Goal: Task Accomplishment & Management: Use online tool/utility

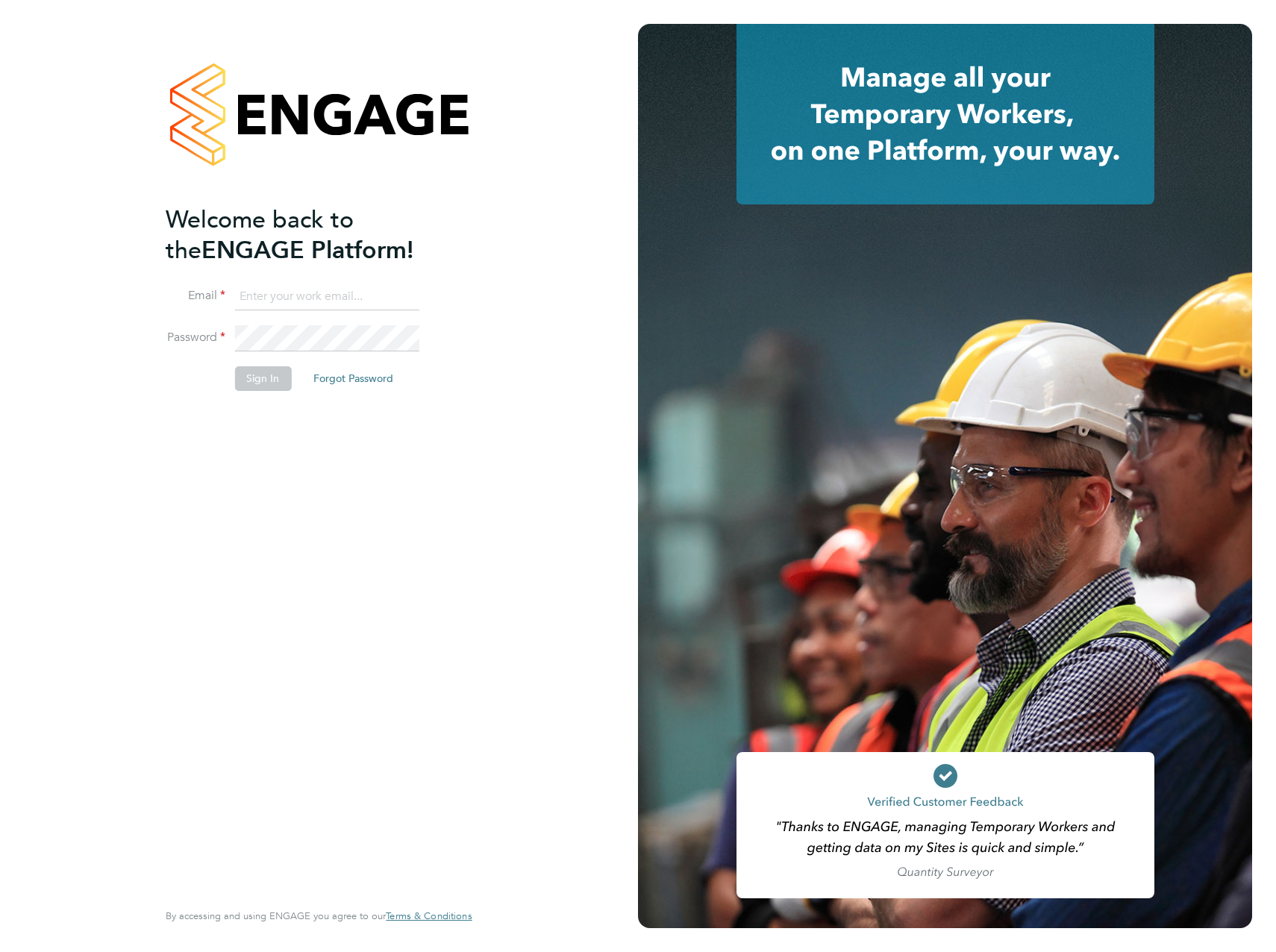
type input "[PERSON_NAME][EMAIL_ADDRESS][PERSON_NAME][PERSON_NAME][DOMAIN_NAME]"
click at [271, 382] on button "Sign In" at bounding box center [263, 378] width 57 height 24
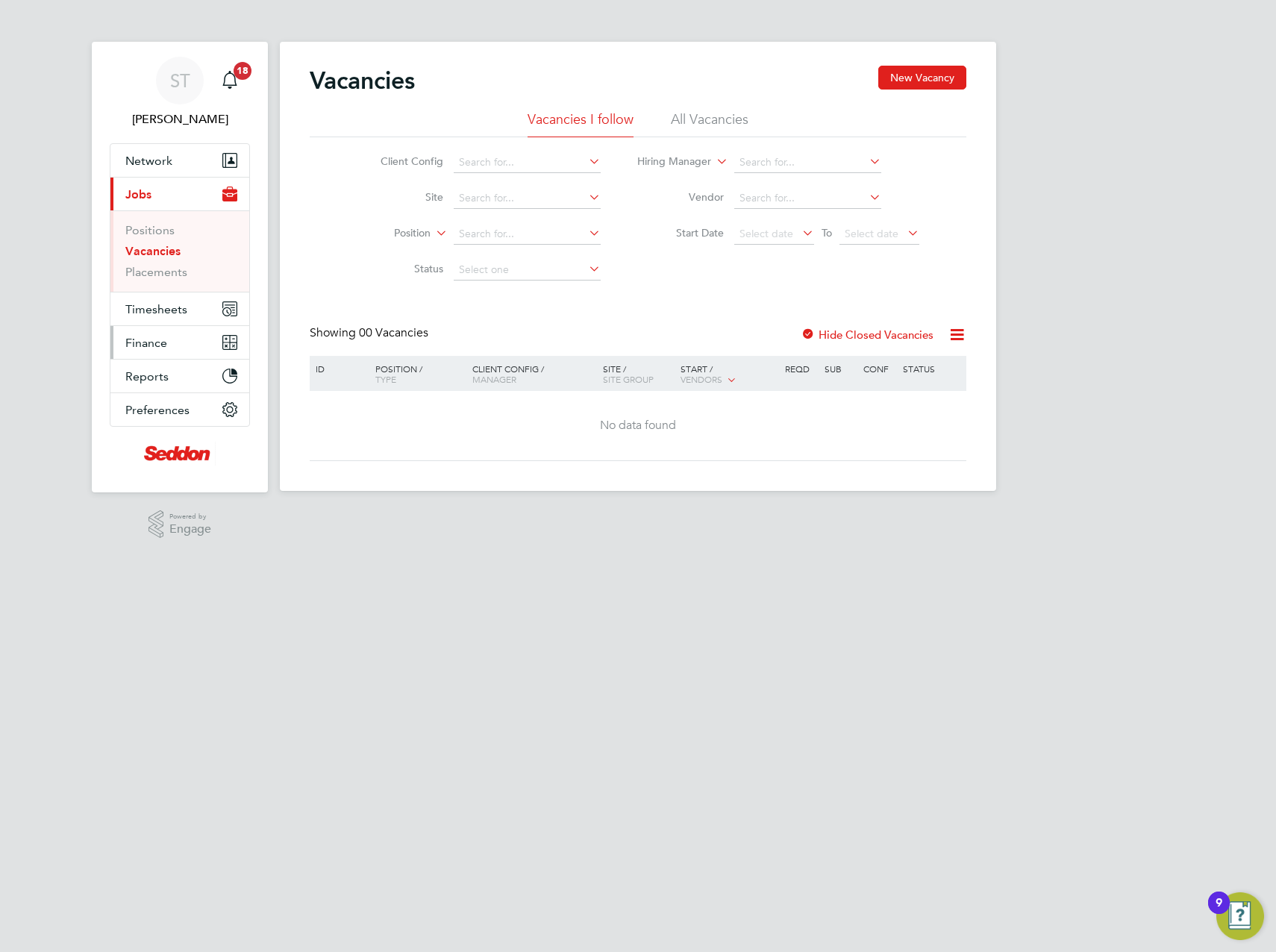
click at [155, 343] on span "Finance" at bounding box center [145, 342] width 41 height 14
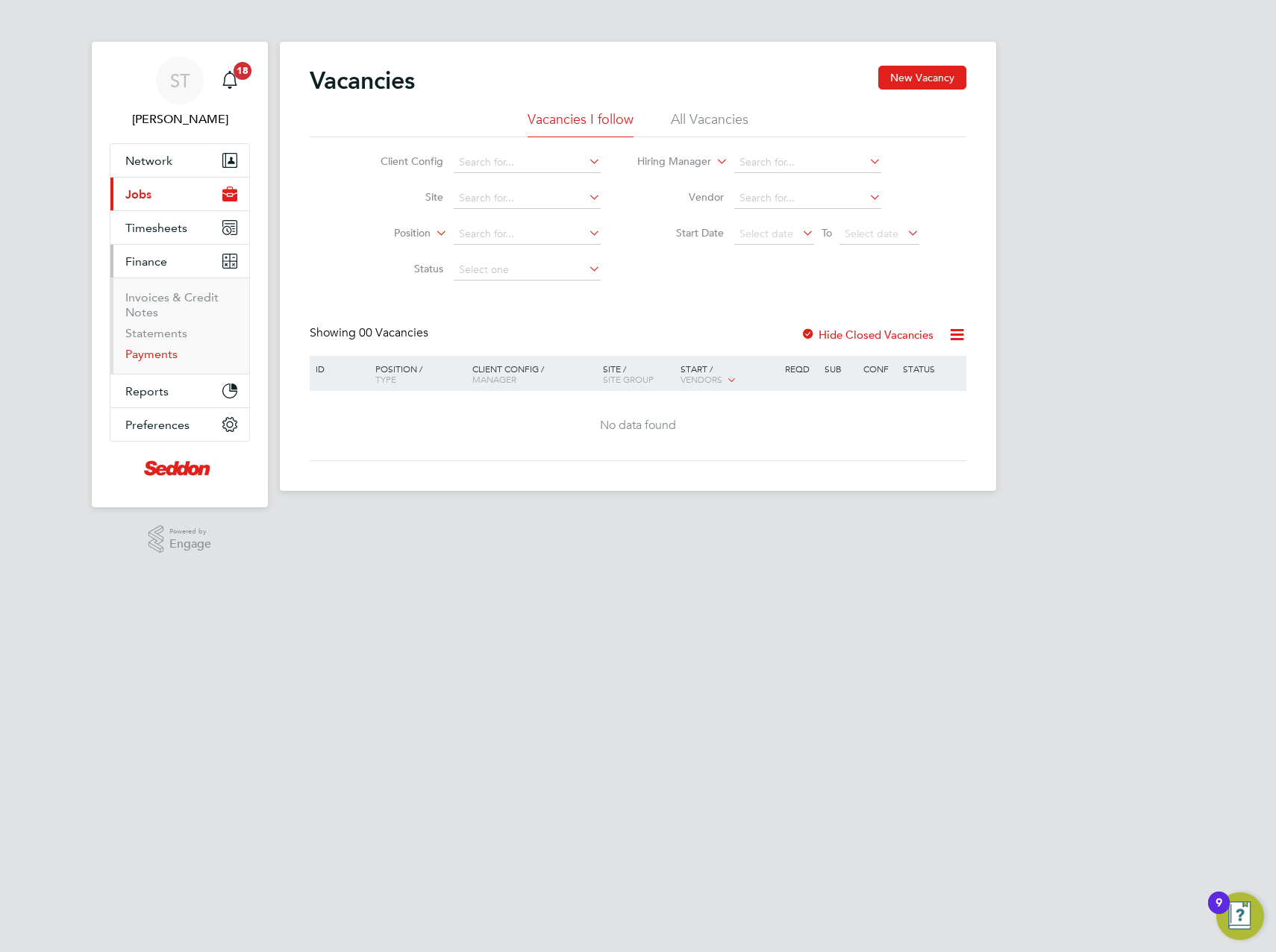
click at [161, 356] on link "Payments" at bounding box center [151, 353] width 52 height 14
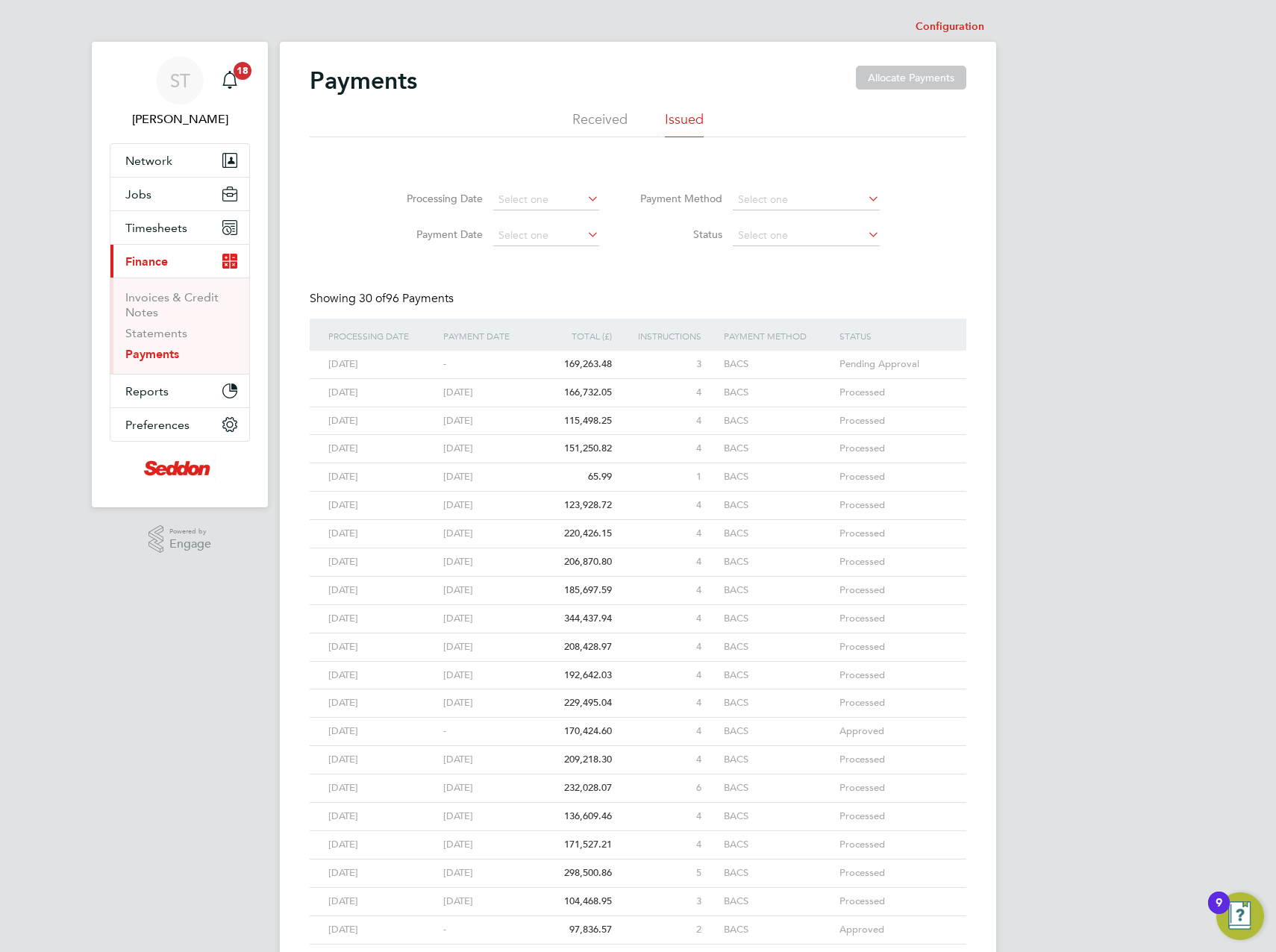
click at [635, 362] on div "3" at bounding box center [669, 364] width 75 height 28
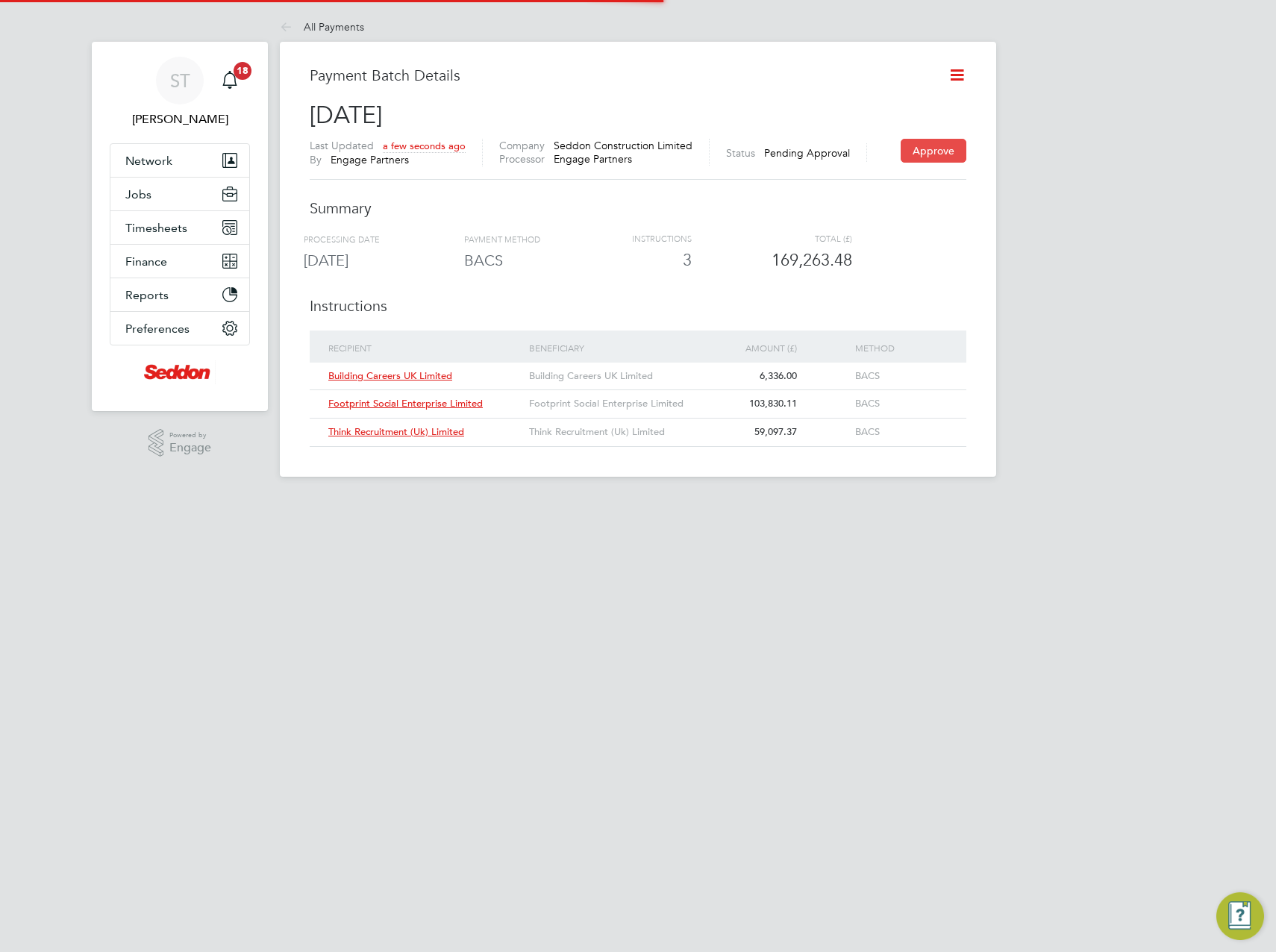
click at [943, 143] on button "Approve" at bounding box center [933, 151] width 65 height 24
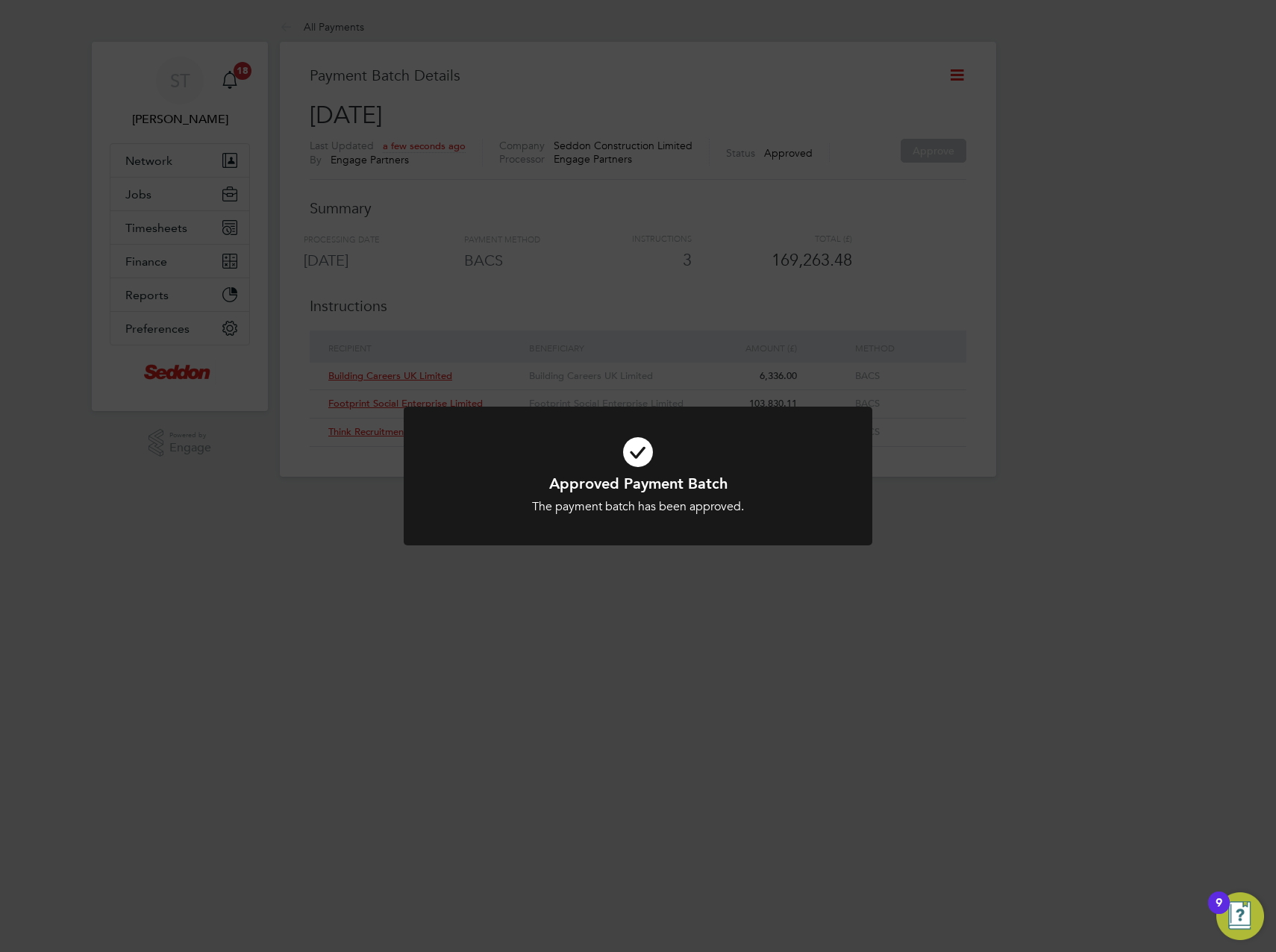
click at [1049, 148] on div "Approved Payment Batch The payment batch has been approved. Cancel Okay" at bounding box center [638, 476] width 1276 height 952
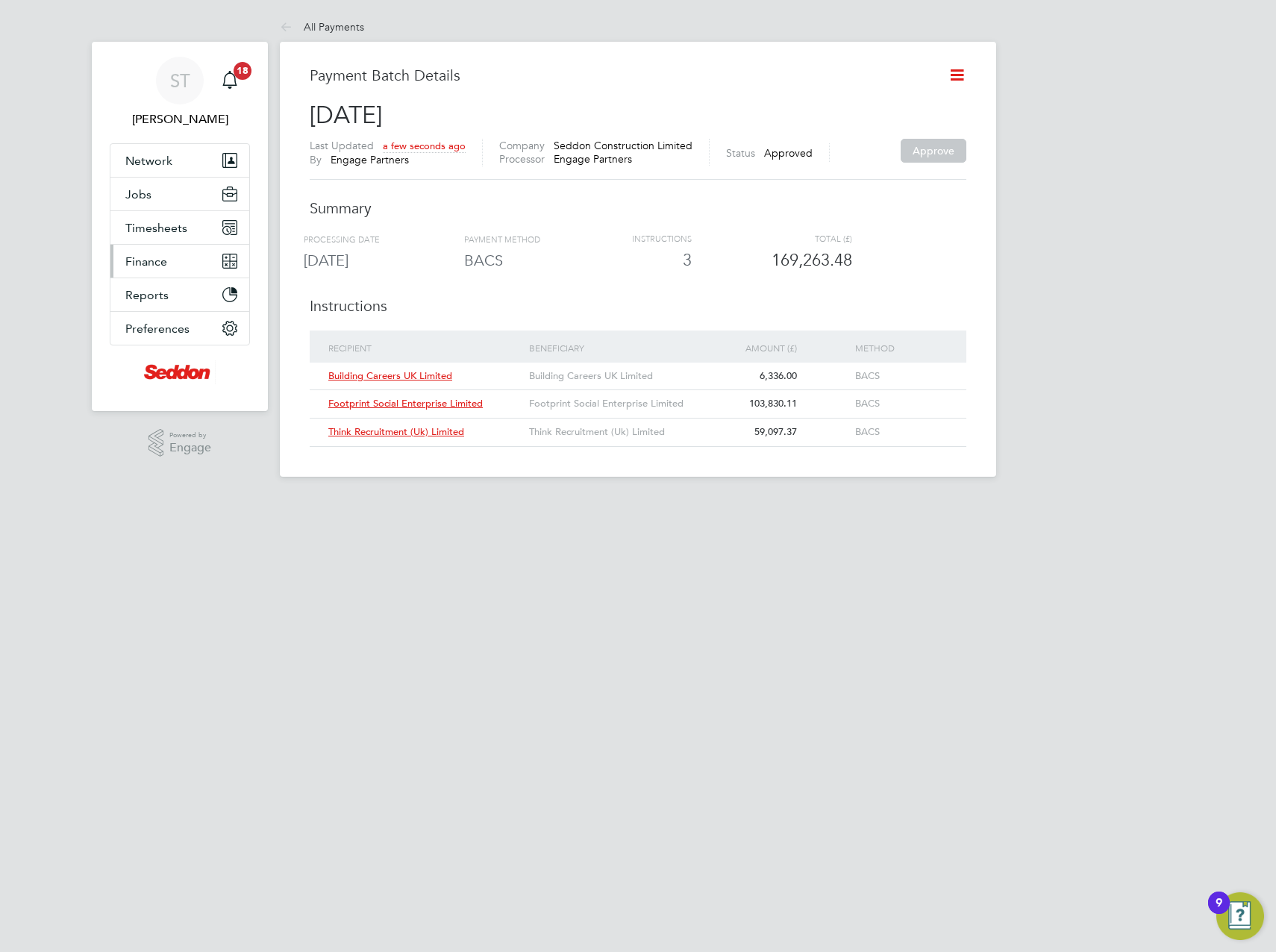
click at [164, 262] on span "Finance" at bounding box center [145, 261] width 41 height 14
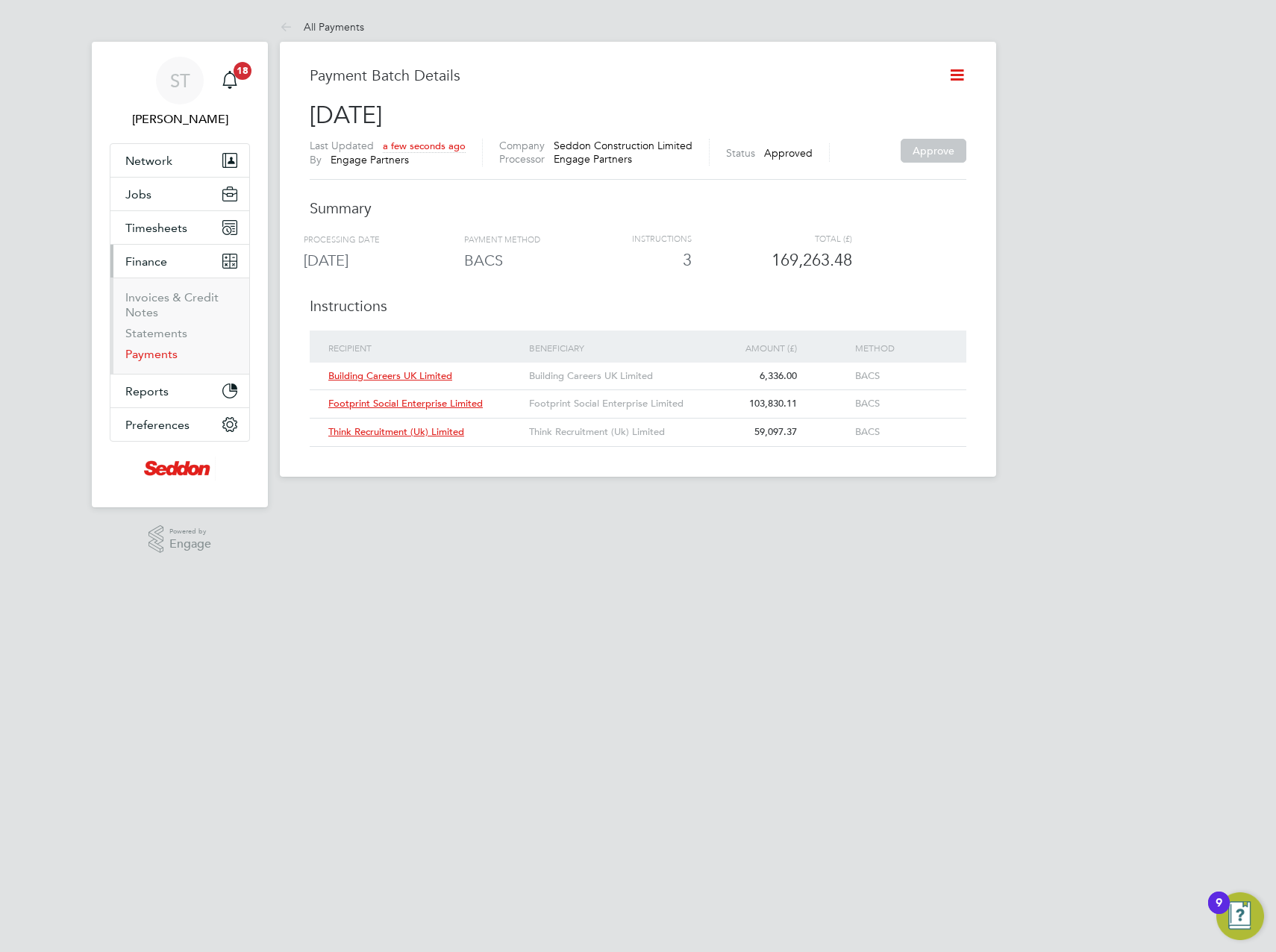
click at [161, 357] on link "Payments" at bounding box center [151, 353] width 52 height 14
